Goal: Find specific page/section: Find specific page/section

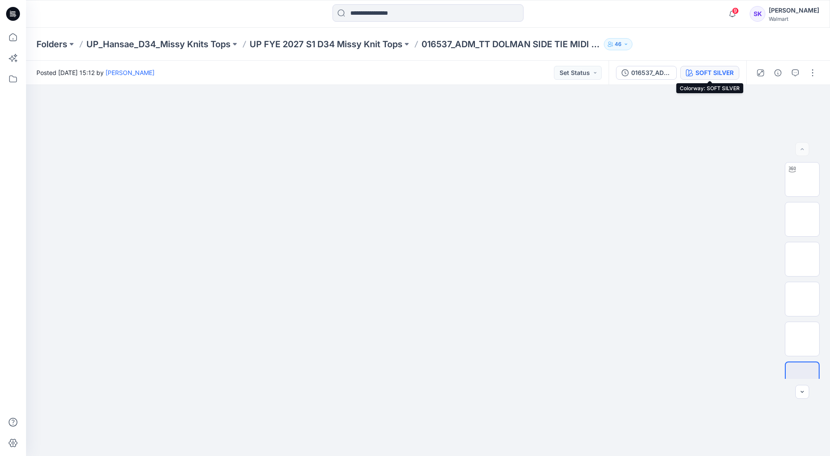
click at [710, 76] on div "SOFT SILVER" at bounding box center [714, 73] width 38 height 10
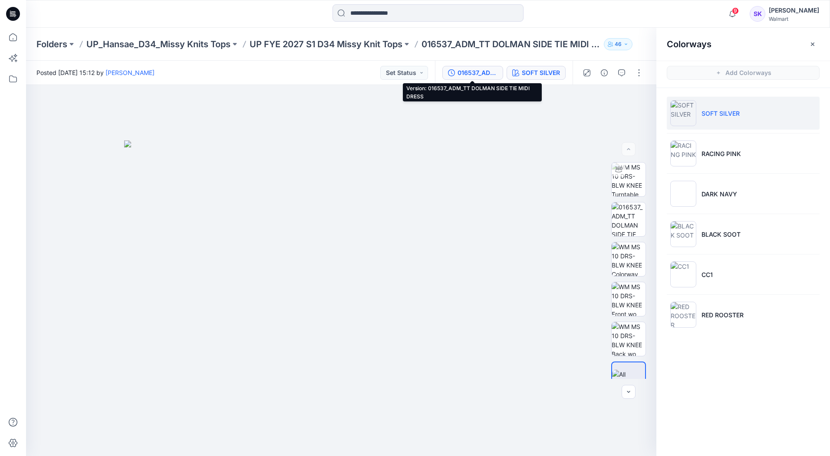
click at [460, 75] on div "016537_ADM_TT DOLMAN SIDE TIE MIDI DRESS" at bounding box center [477, 73] width 40 height 10
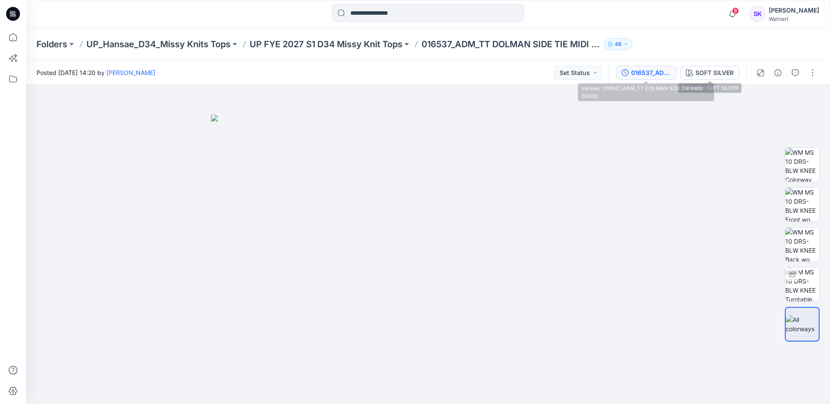
click at [506, 72] on div "016537_ADM_TT DOLMAN SIDE TIE MIDI DRESS" at bounding box center [651, 73] width 40 height 10
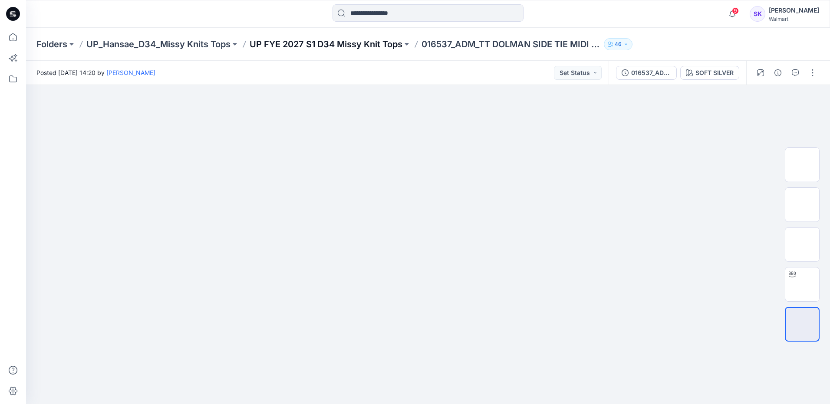
click at [362, 45] on p "UP FYE 2027 S1 D34 Missy Knit Tops" at bounding box center [326, 44] width 153 height 12
